Goal: Browse casually: Explore the website without a specific task or goal

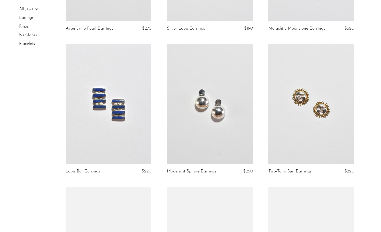
scroll to position [723, 0]
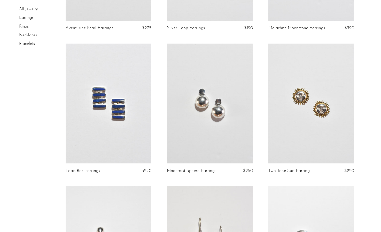
click at [119, 125] on link at bounding box center [109, 104] width 86 height 120
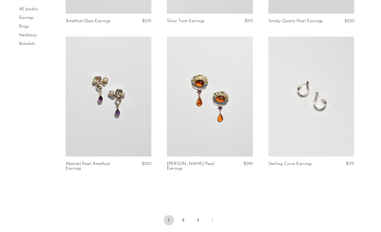
scroll to position [1665, 0]
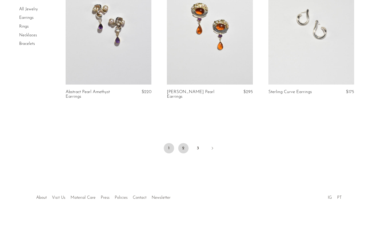
click at [183, 149] on link "2" at bounding box center [183, 148] width 10 height 10
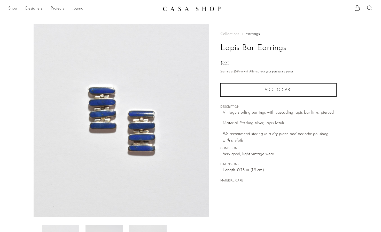
scroll to position [104, 0]
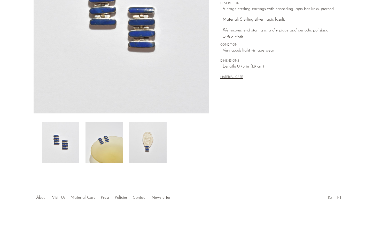
click at [138, 144] on img at bounding box center [147, 142] width 37 height 41
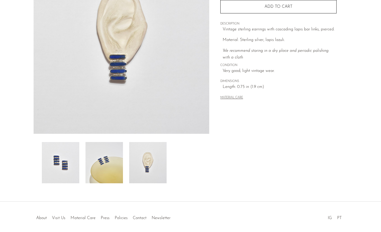
scroll to position [80, 0]
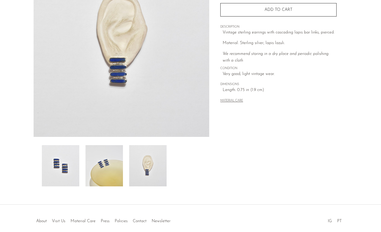
click at [111, 171] on img at bounding box center [103, 165] width 37 height 41
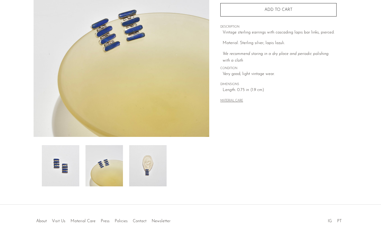
click at [71, 175] on img at bounding box center [60, 165] width 37 height 41
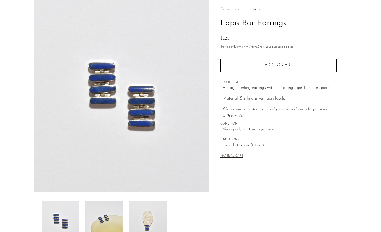
scroll to position [29, 0]
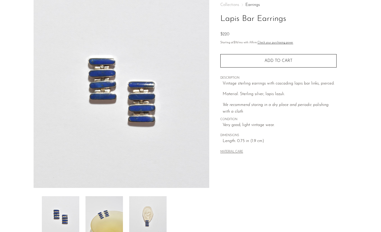
click at [157, 217] on img at bounding box center [147, 216] width 37 height 41
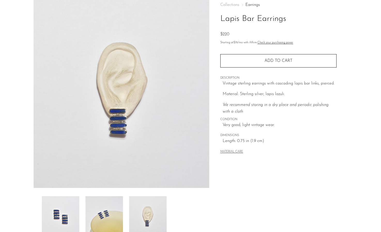
click at [115, 228] on img at bounding box center [103, 216] width 37 height 41
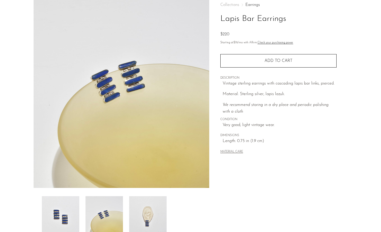
click at [85, 204] on div at bounding box center [121, 216] width 159 height 41
click at [76, 204] on img at bounding box center [60, 216] width 37 height 41
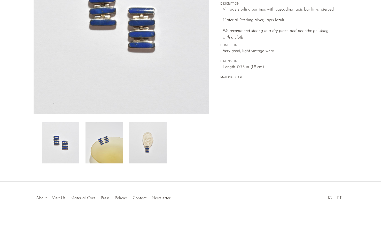
scroll to position [104, 0]
click at [152, 150] on img at bounding box center [147, 142] width 37 height 41
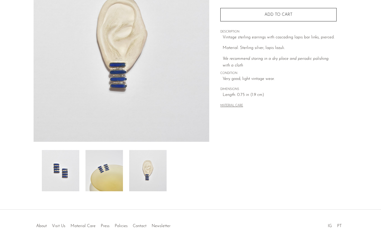
scroll to position [66, 0]
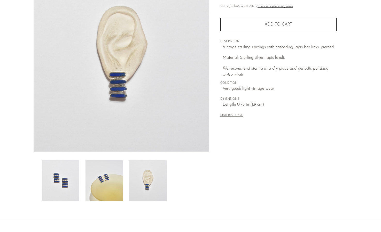
click at [100, 185] on img at bounding box center [103, 180] width 37 height 41
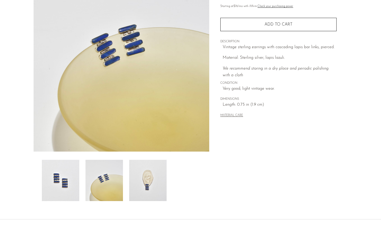
click at [68, 181] on img at bounding box center [60, 180] width 37 height 41
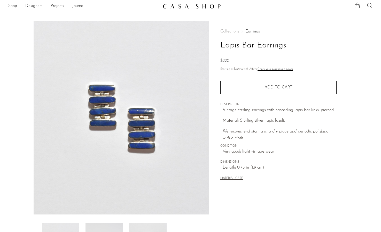
scroll to position [0, 0]
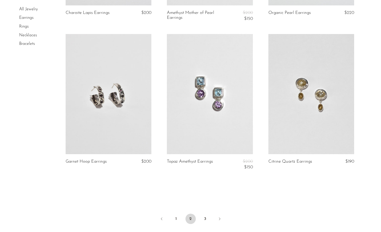
scroll to position [1623, 0]
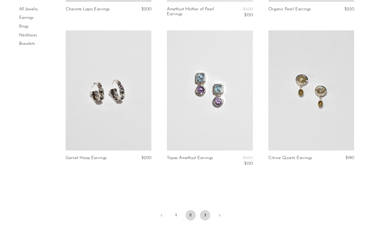
click at [206, 216] on link "3" at bounding box center [205, 215] width 10 height 10
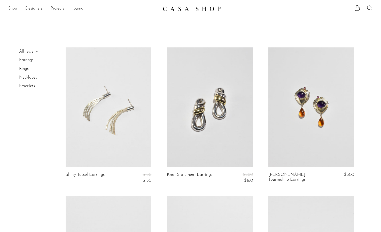
click at [23, 68] on link "Rings" at bounding box center [24, 69] width 10 height 4
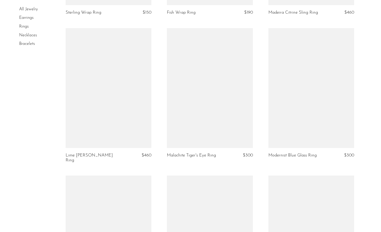
scroll to position [1660, 0]
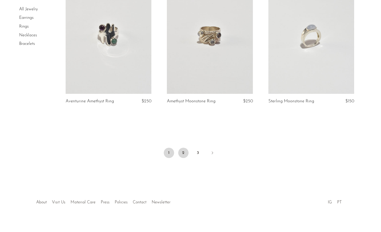
click at [182, 148] on link "2" at bounding box center [183, 153] width 10 height 10
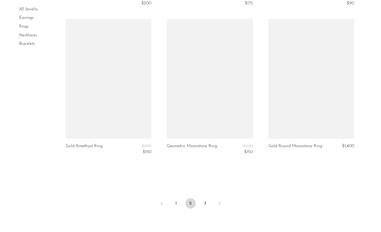
scroll to position [1636, 0]
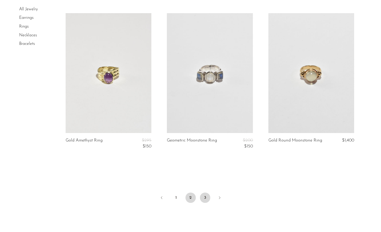
click at [206, 200] on link "3" at bounding box center [205, 198] width 10 height 10
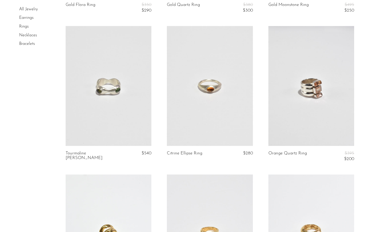
scroll to position [765, 0]
click at [30, 35] on link "Necklaces" at bounding box center [28, 35] width 18 height 4
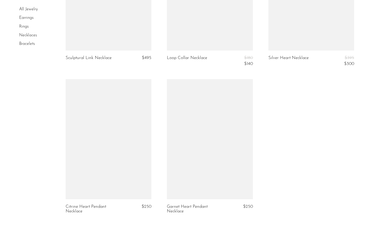
scroll to position [1666, 0]
